Goal: Transaction & Acquisition: Purchase product/service

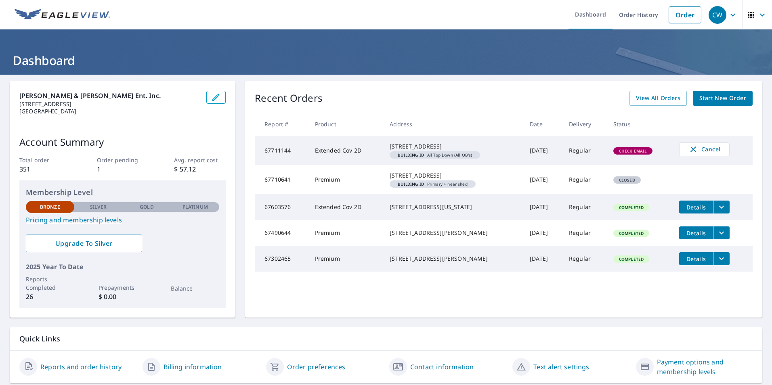
click at [422, 150] on div "[STREET_ADDRESS]" at bounding box center [453, 147] width 127 height 8
click at [408, 157] on em "Building ID" at bounding box center [411, 155] width 26 height 4
click at [465, 157] on span "Building ID All Top Down (All OB's)" at bounding box center [435, 155] width 84 height 4
click at [709, 102] on span "Start New Order" at bounding box center [723, 98] width 47 height 10
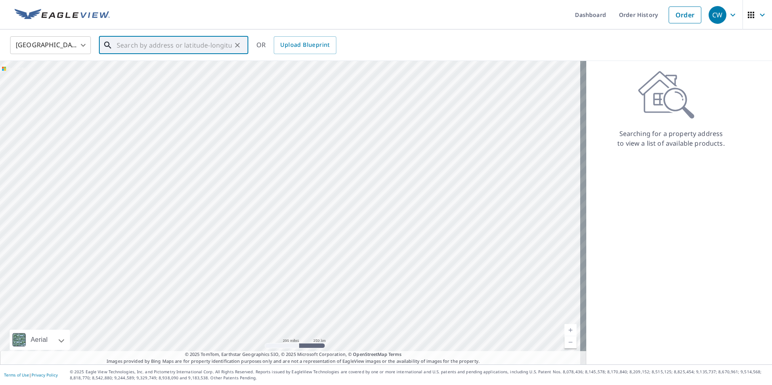
click at [151, 46] on input "text" at bounding box center [174, 45] width 115 height 23
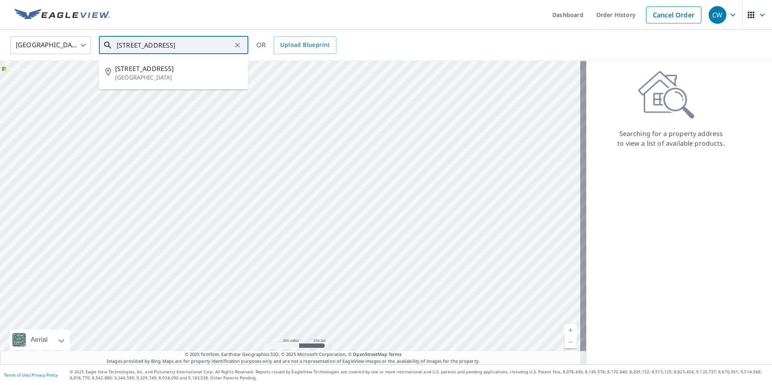
type input "[STREET_ADDRESS]"
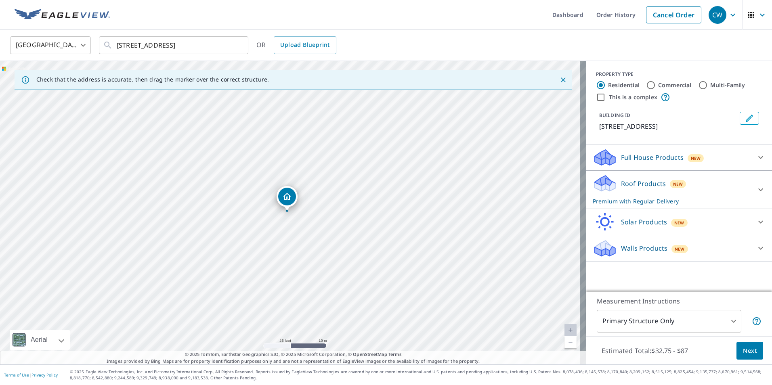
drag, startPoint x: 298, startPoint y: 191, endPoint x: 300, endPoint y: 232, distance: 40.9
click at [300, 232] on div "[STREET_ADDRESS]" at bounding box center [293, 213] width 586 height 304
drag, startPoint x: 357, startPoint y: 178, endPoint x: 309, endPoint y: 254, distance: 89.4
click at [309, 254] on div "[STREET_ADDRESS]" at bounding box center [293, 213] width 586 height 304
drag, startPoint x: 332, startPoint y: 257, endPoint x: 327, endPoint y: 208, distance: 49.5
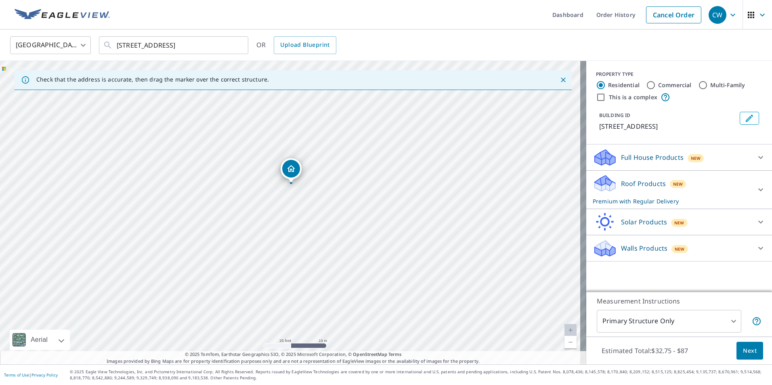
click at [327, 208] on div "[STREET_ADDRESS]" at bounding box center [293, 213] width 586 height 304
drag, startPoint x: 298, startPoint y: 197, endPoint x: 292, endPoint y: 270, distance: 73.0
click at [292, 270] on div "[STREET_ADDRESS]" at bounding box center [293, 213] width 586 height 304
drag, startPoint x: 328, startPoint y: 148, endPoint x: 318, endPoint y: 198, distance: 51.0
click at [318, 198] on div "[STREET_ADDRESS]" at bounding box center [293, 213] width 586 height 304
